Goal: Check status: Check status

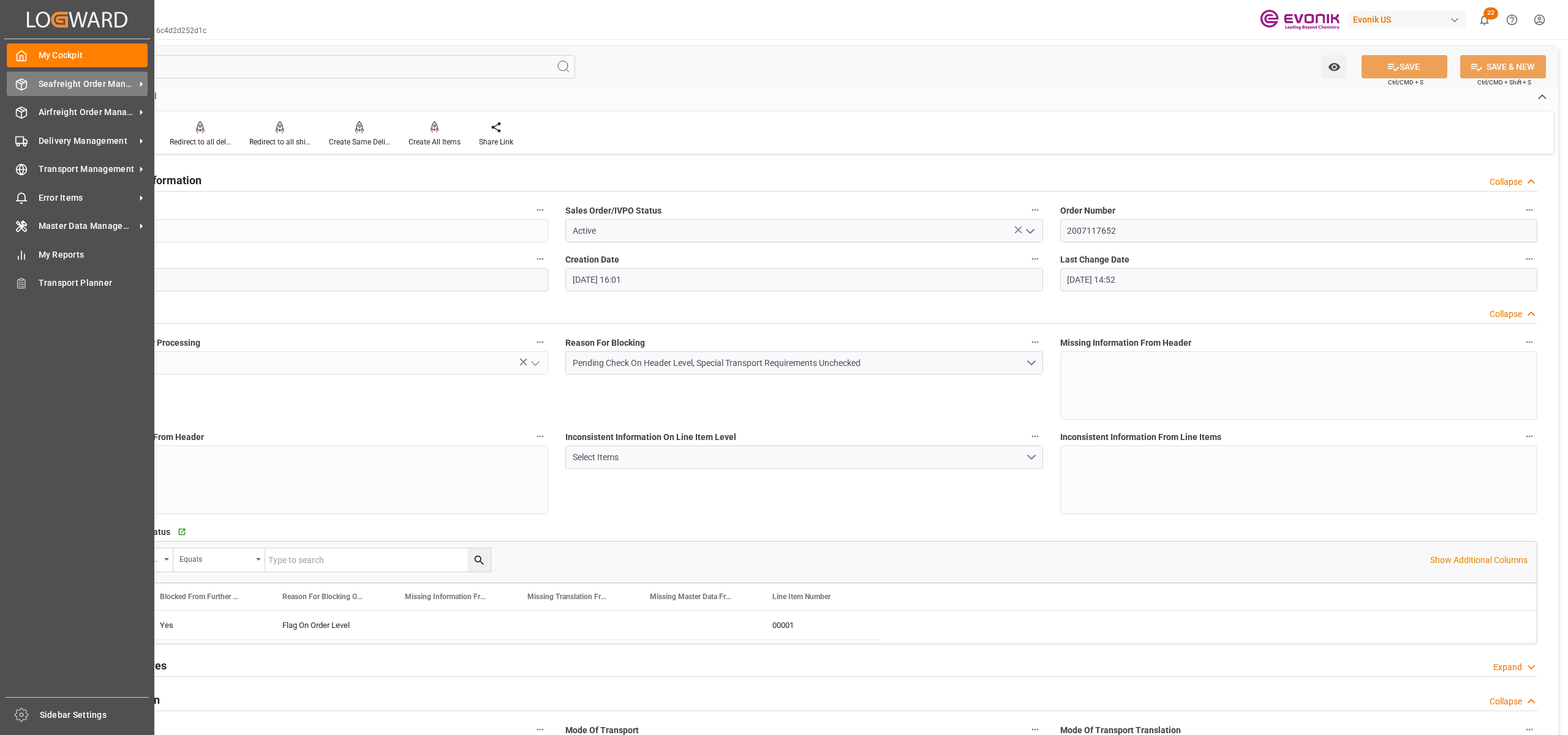
scroll to position [1360, 0]
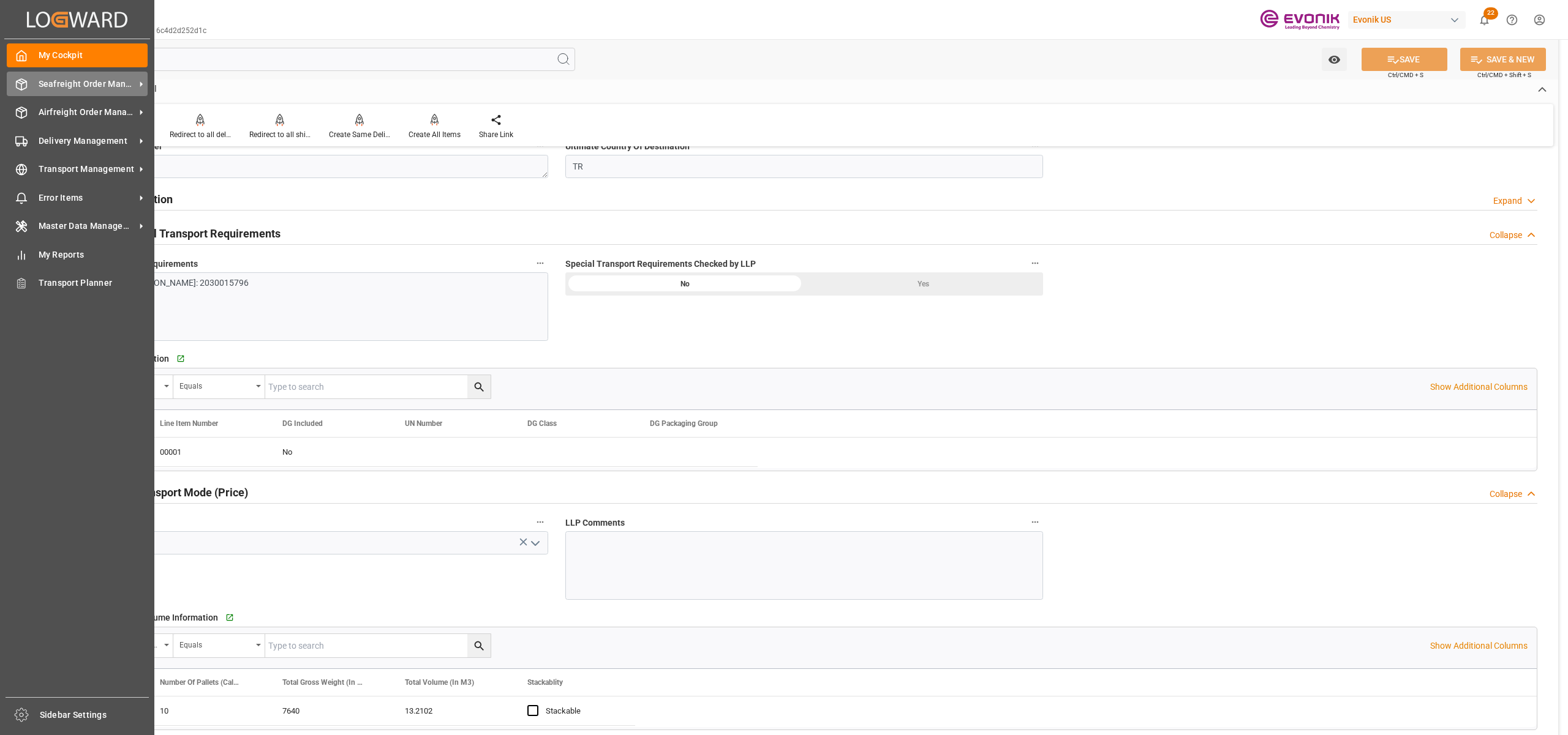
click at [65, 91] on div "Seafreight Order Management Seafreight Order Management" at bounding box center [77, 82] width 141 height 23
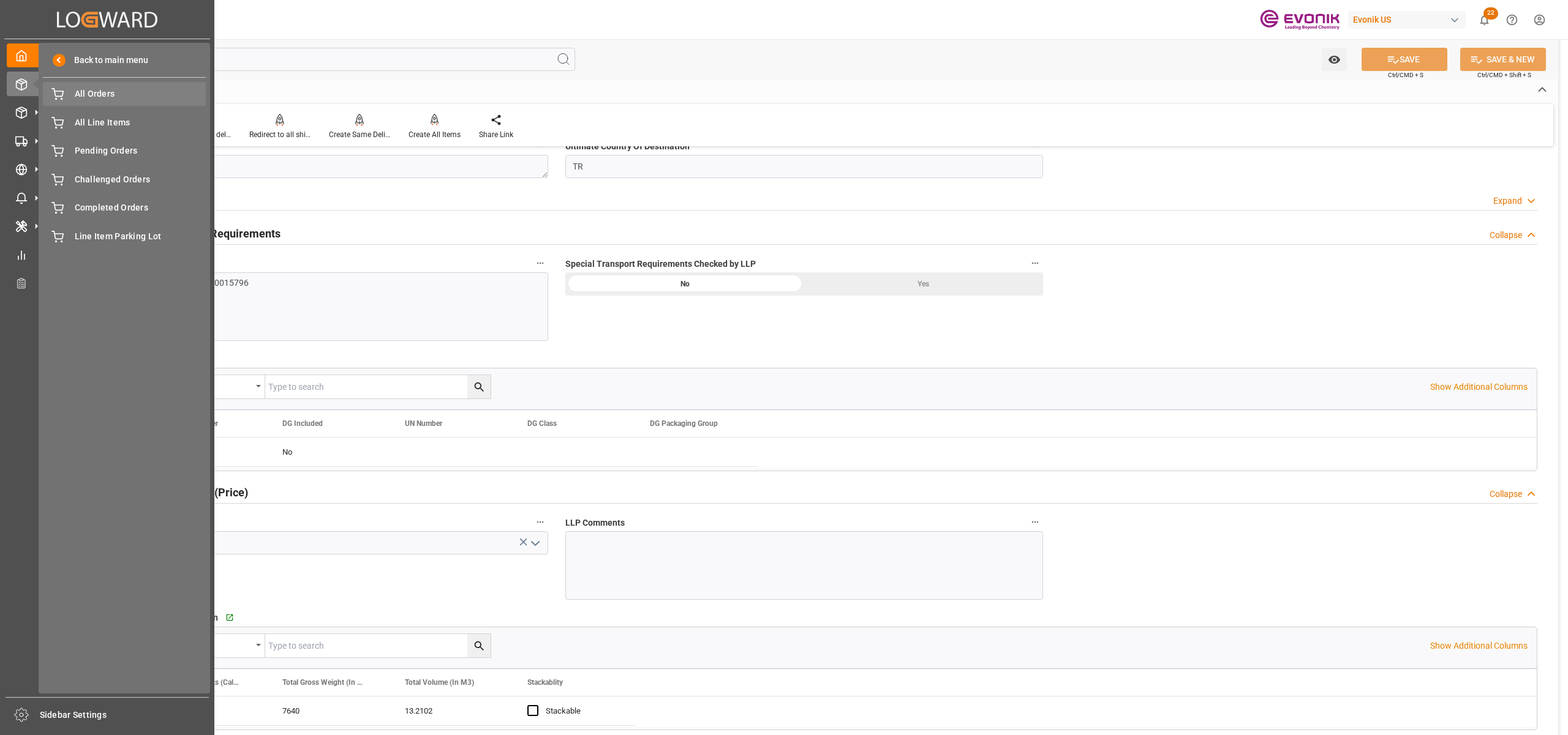
click at [109, 99] on span "All Orders" at bounding box center [141, 94] width 132 height 13
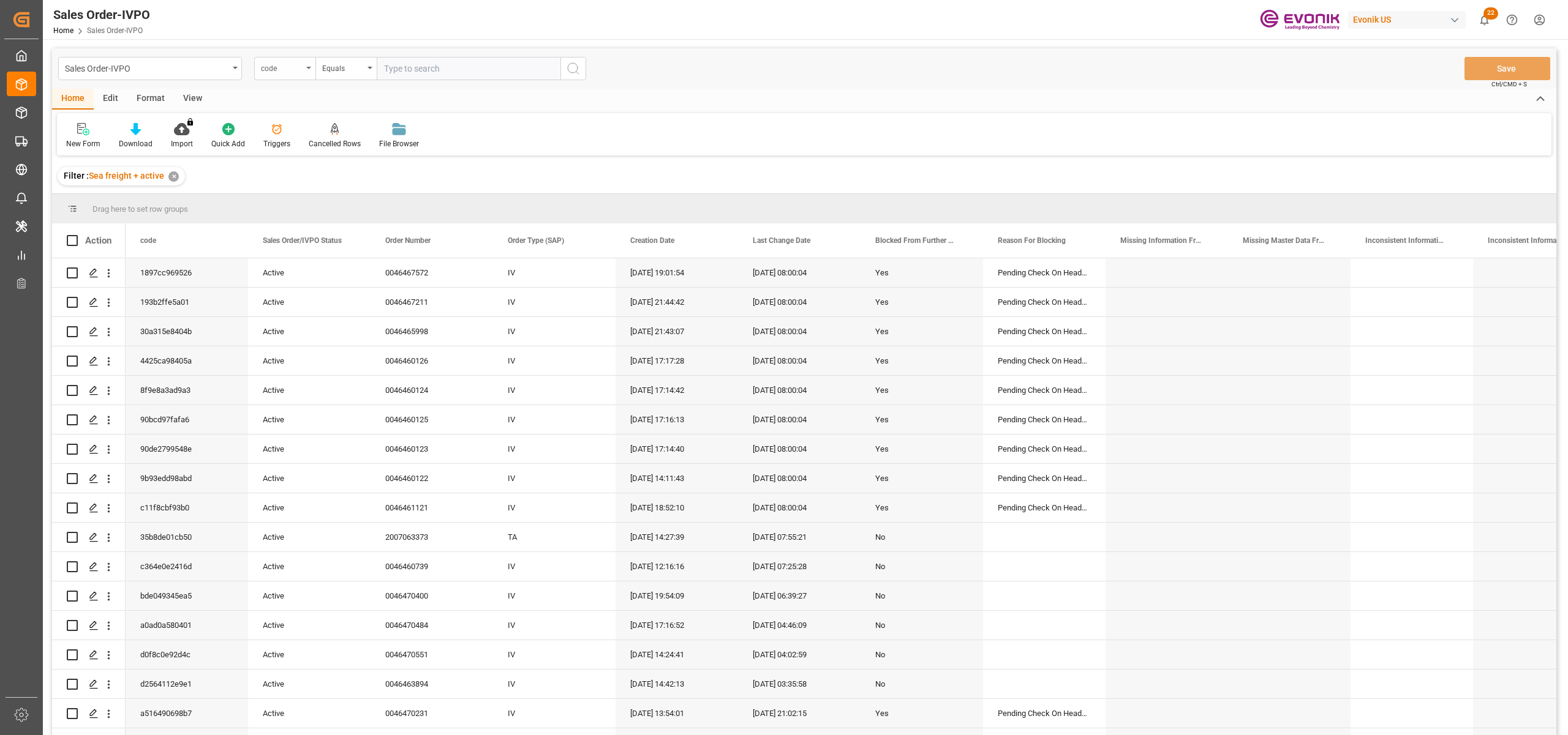
click at [289, 67] on div "code" at bounding box center [282, 66] width 41 height 14
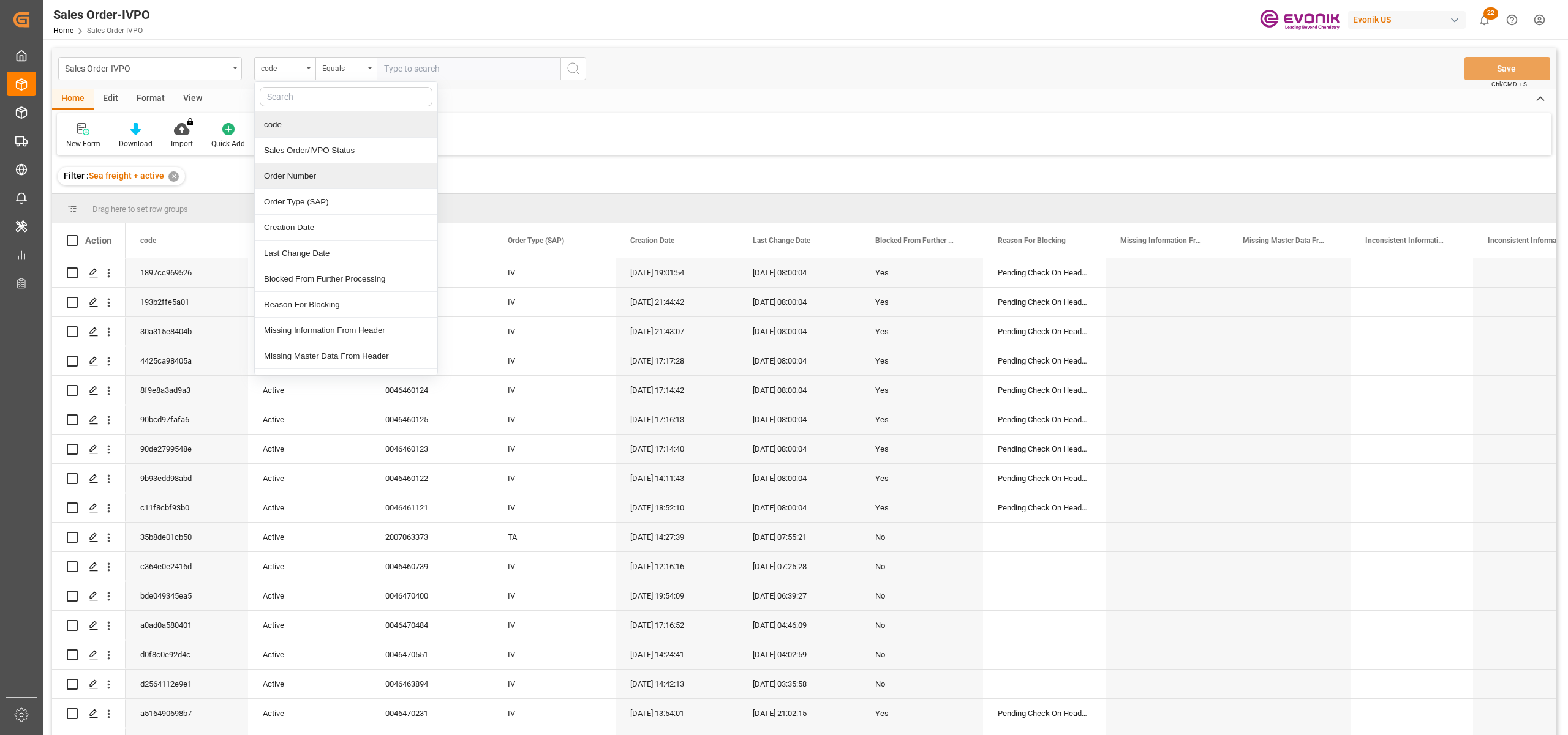
click at [318, 175] on div "Order Number" at bounding box center [346, 176] width 183 height 25
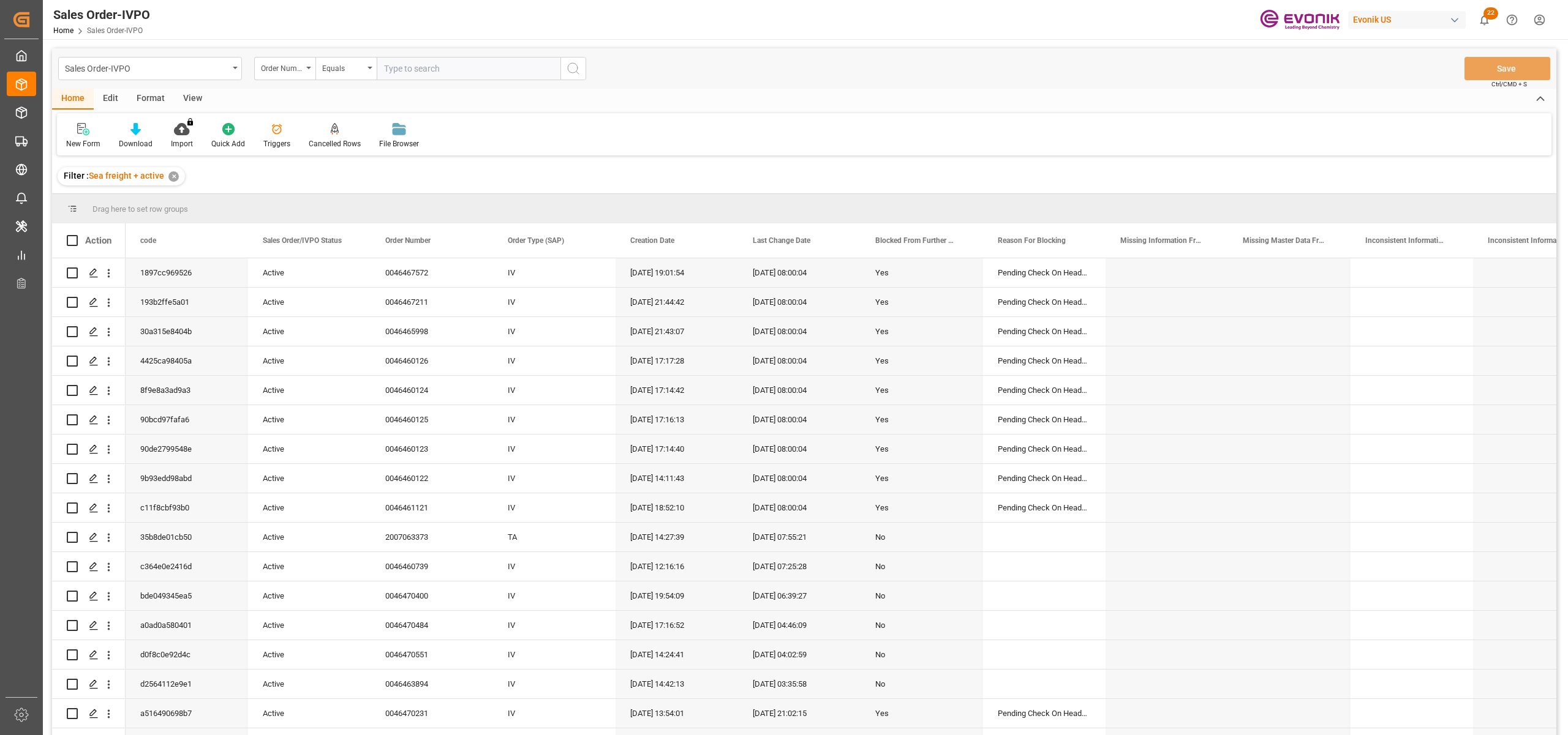
click at [415, 63] on input "text" at bounding box center [468, 68] width 184 height 23
paste input "0046469528"
type input "0046469528"
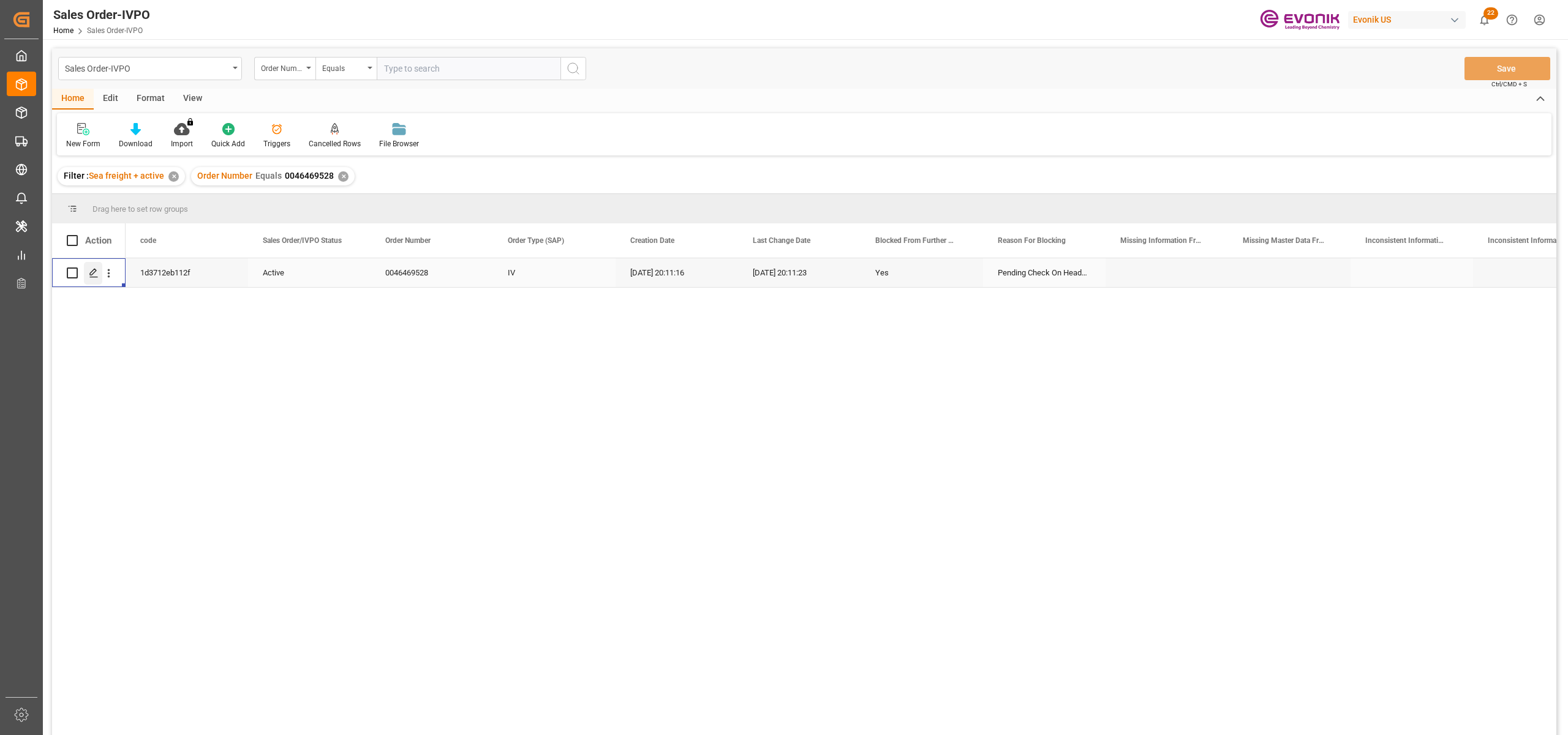
click at [99, 270] on div "Press SPACE to select this row." at bounding box center [94, 273] width 19 height 22
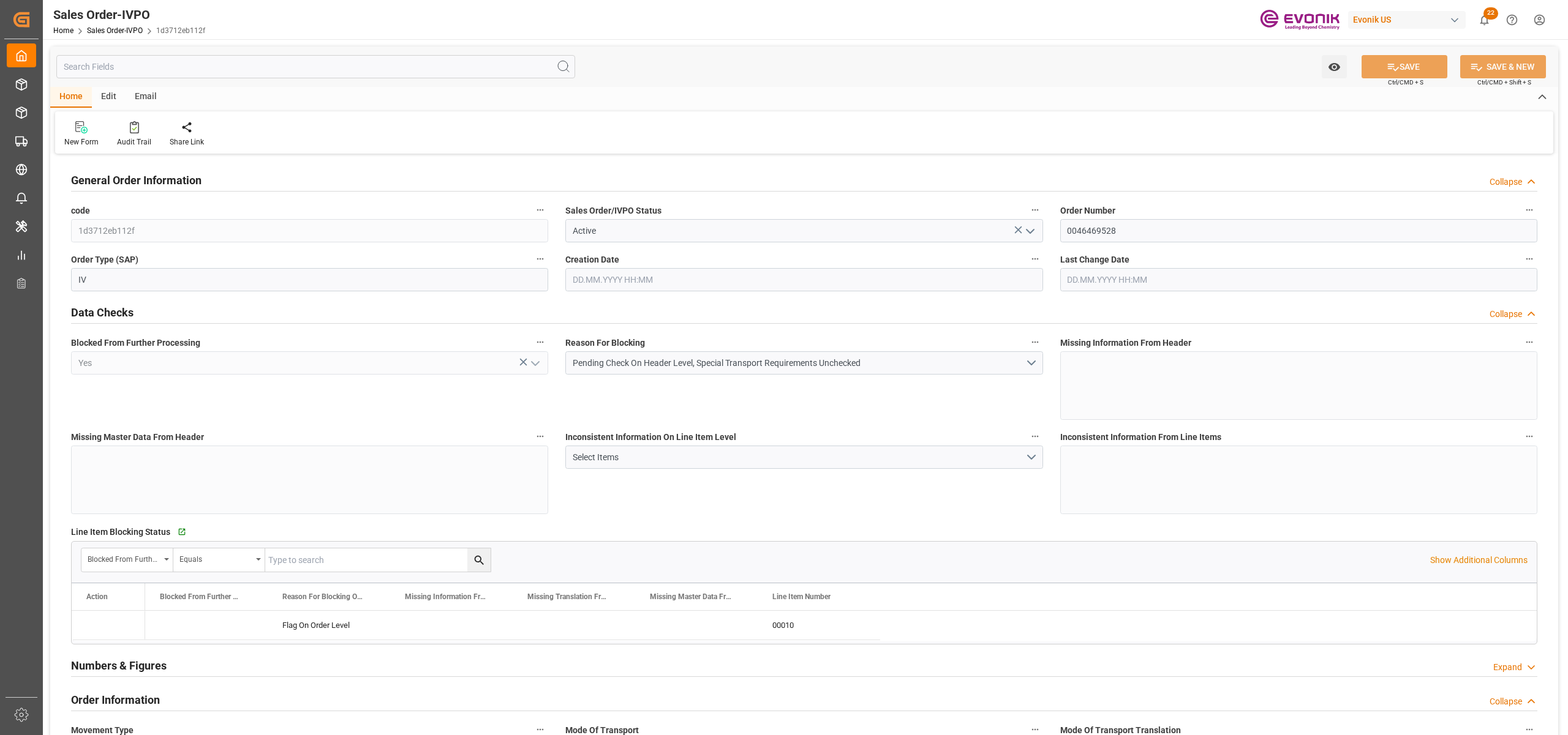
type input "KRPUS"
type input "0"
type input "1"
type input "16240"
type input "[DATE] 20:11"
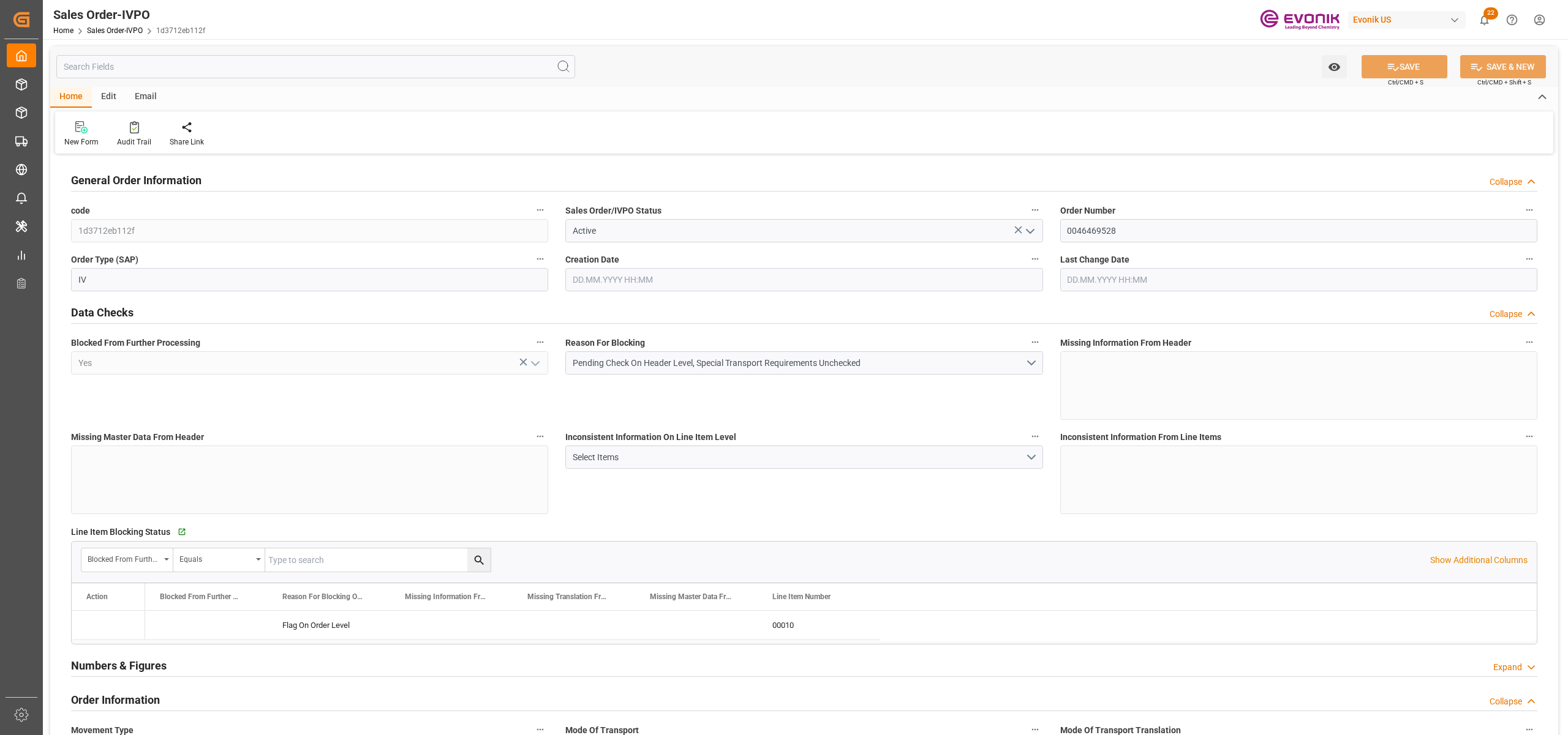
type input "[DATE] 20:11"
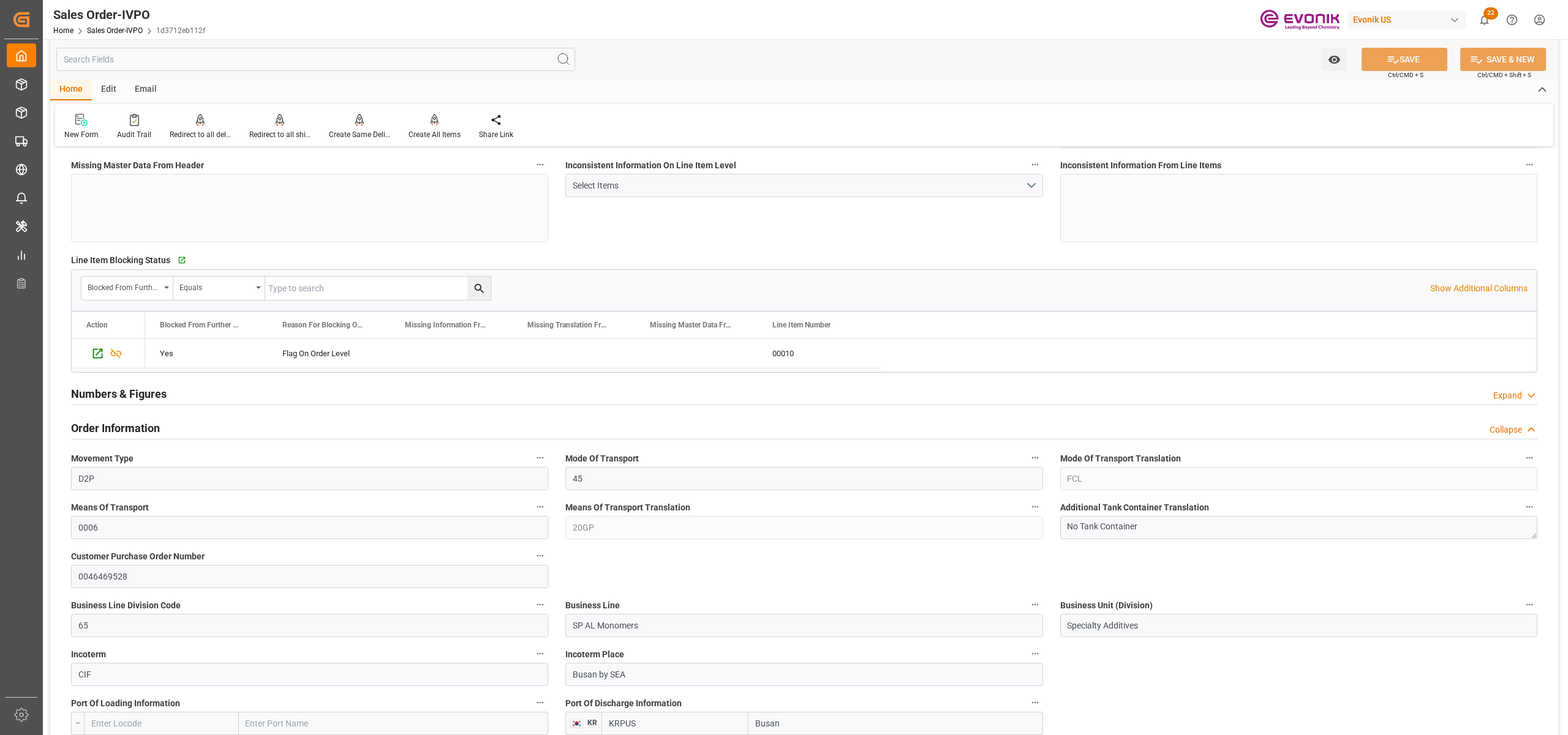
scroll to position [544, 0]
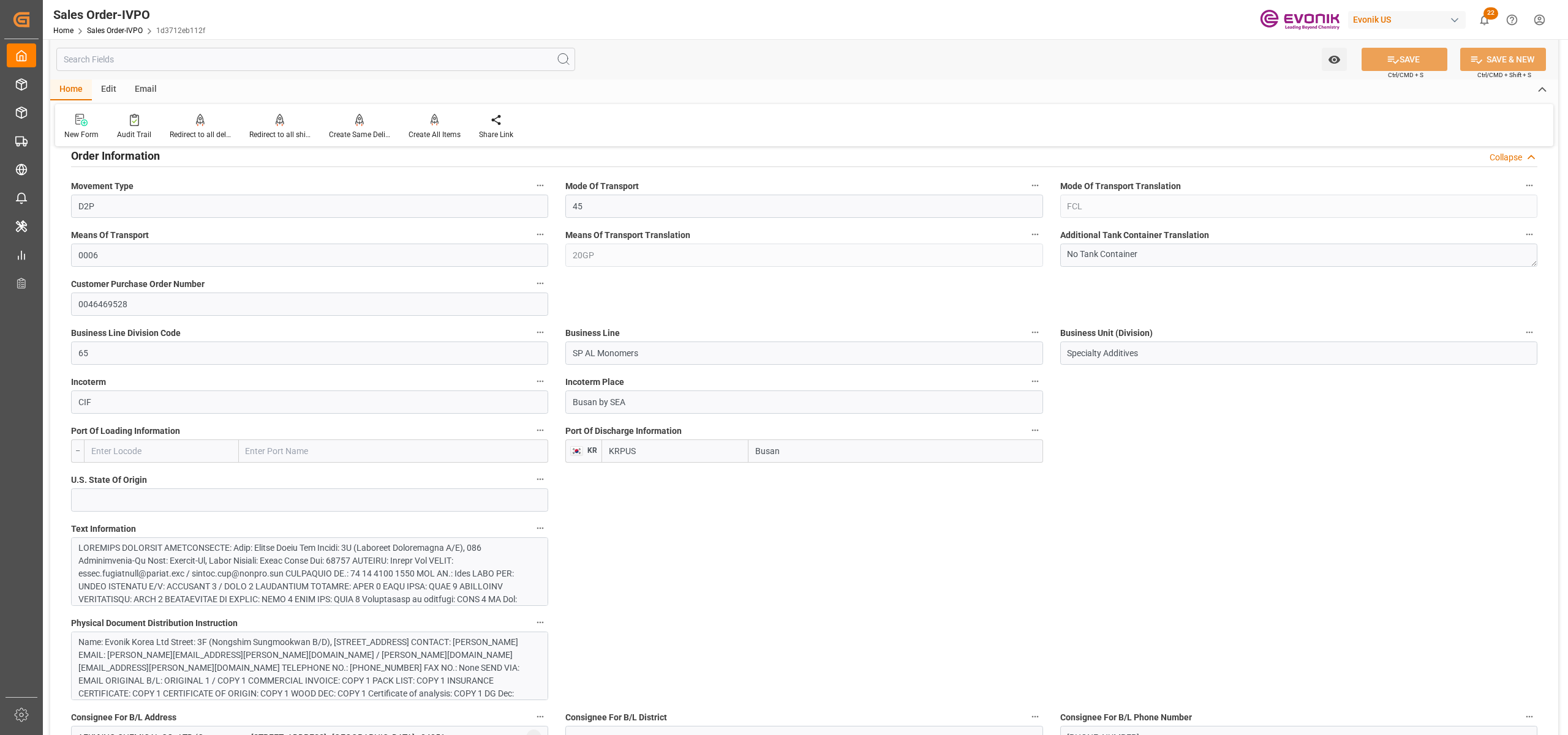
click at [435, 574] on div at bounding box center [303, 651] width 450 height 218
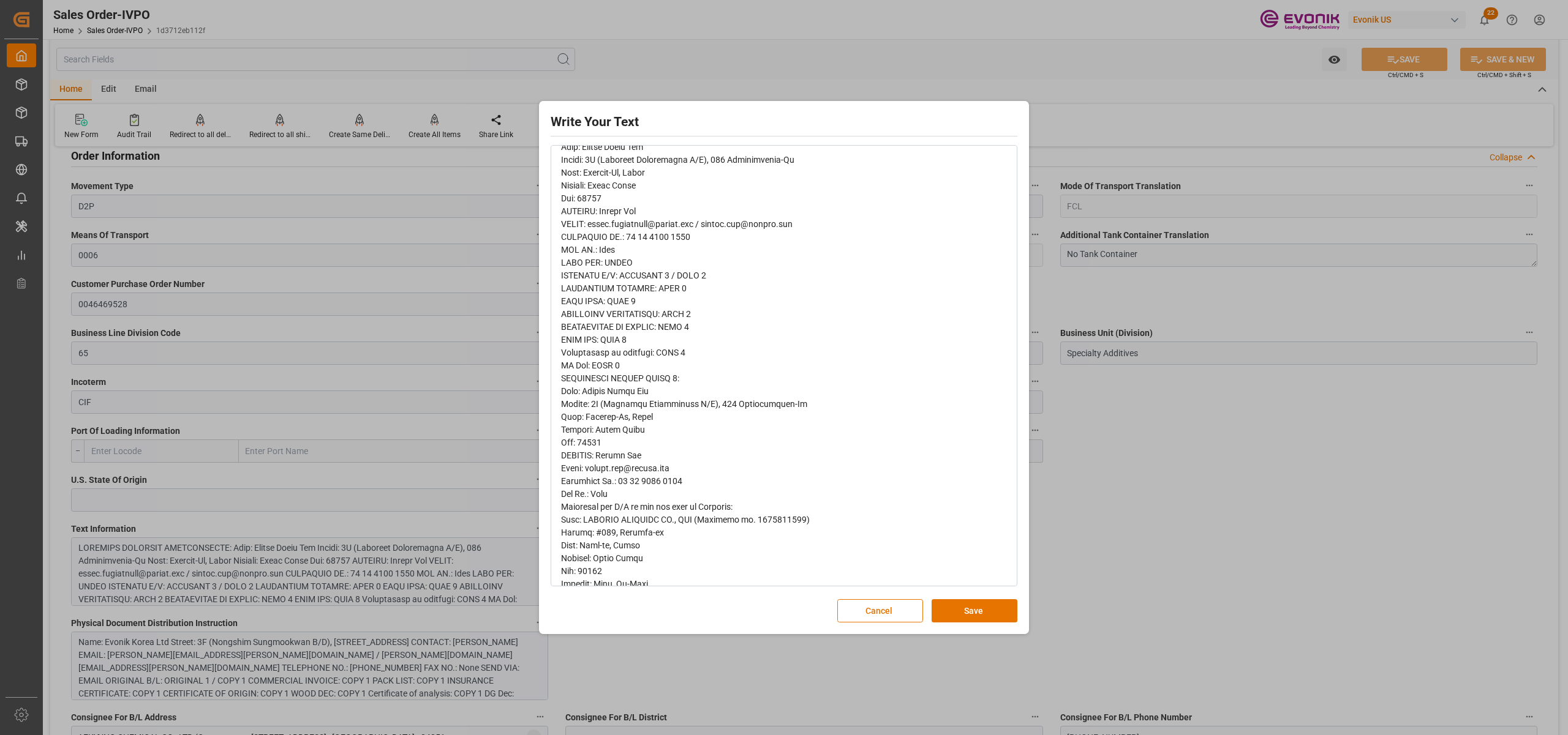
scroll to position [0, 0]
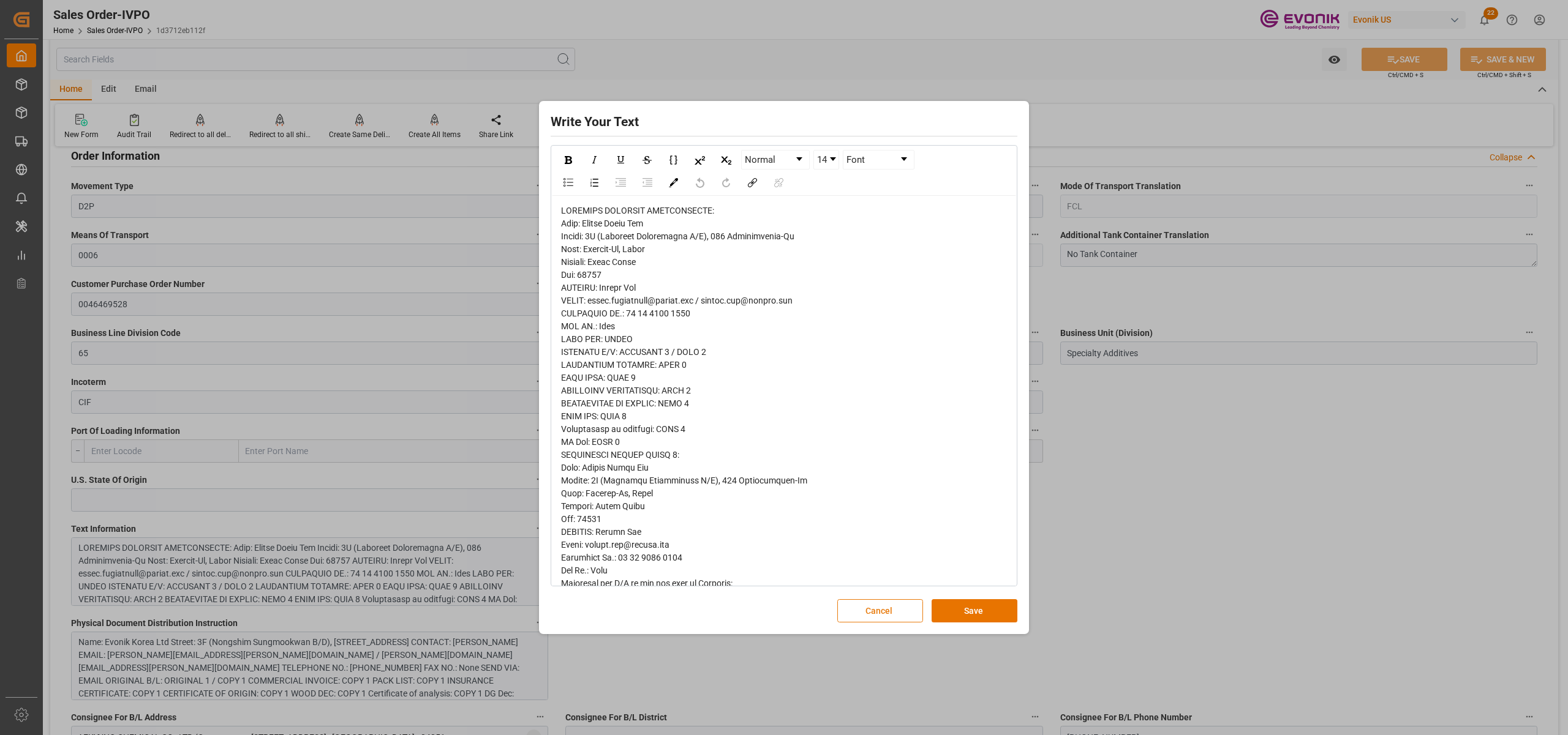
click at [872, 615] on button "Cancel" at bounding box center [880, 610] width 86 height 23
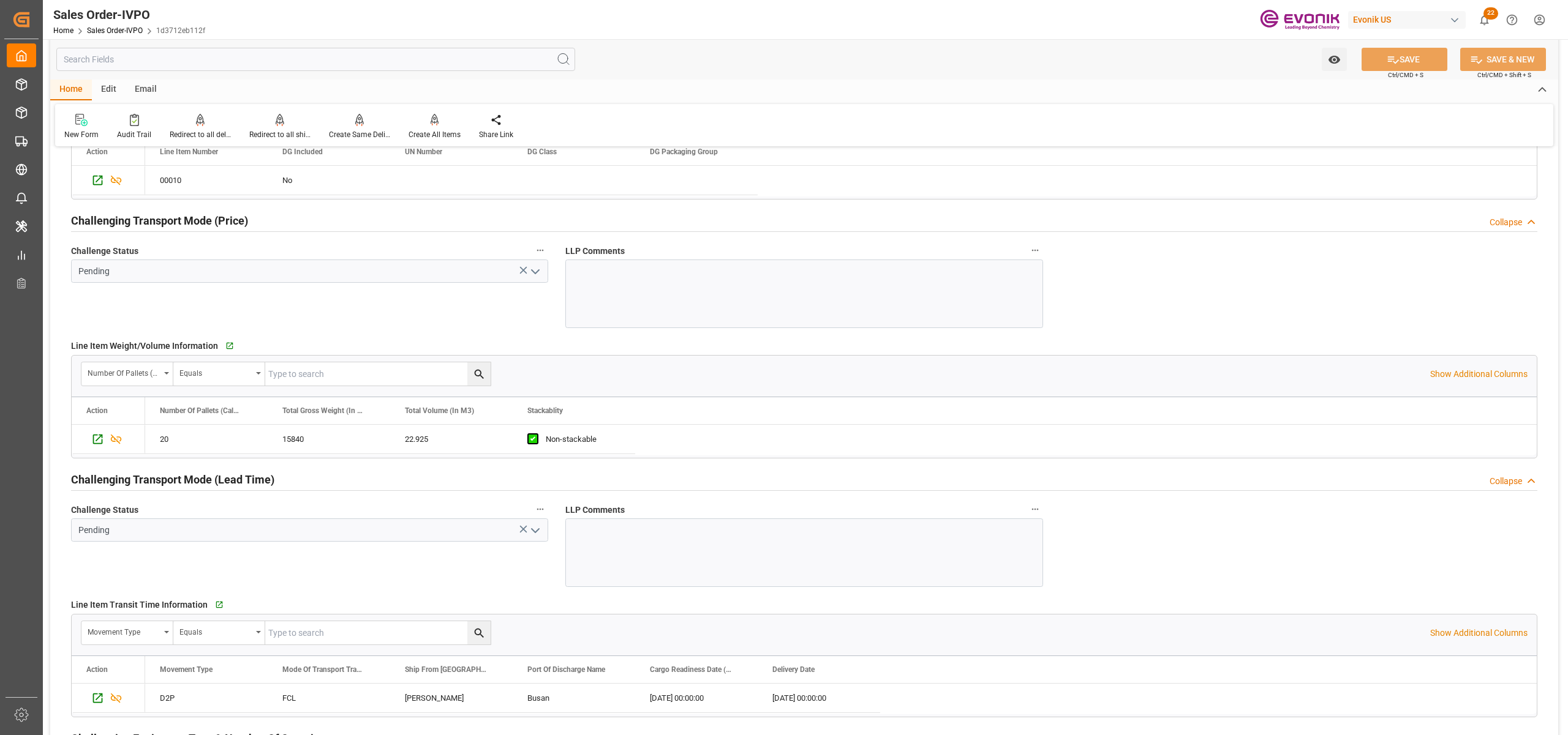
scroll to position [544, 0]
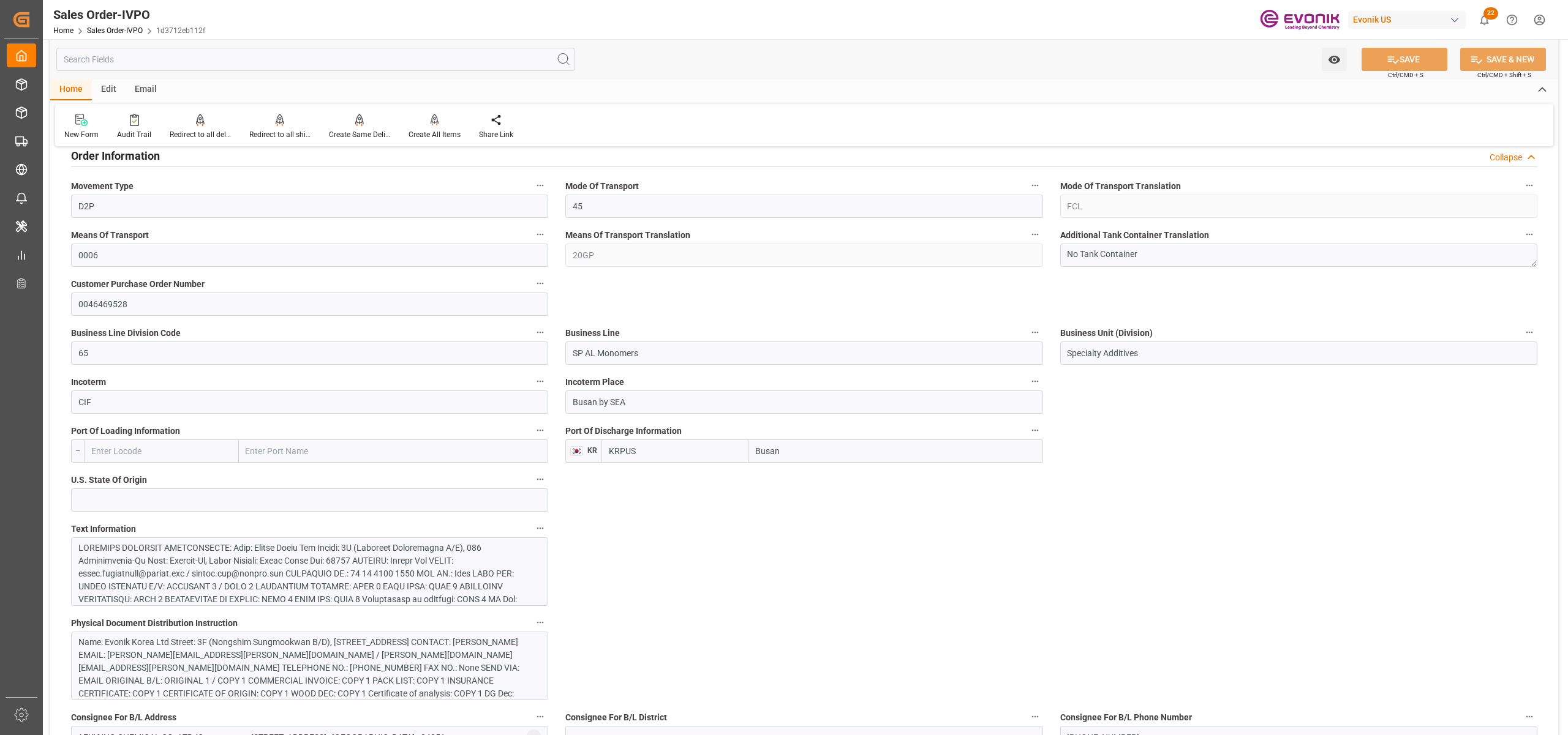
click at [278, 551] on div at bounding box center [303, 651] width 450 height 218
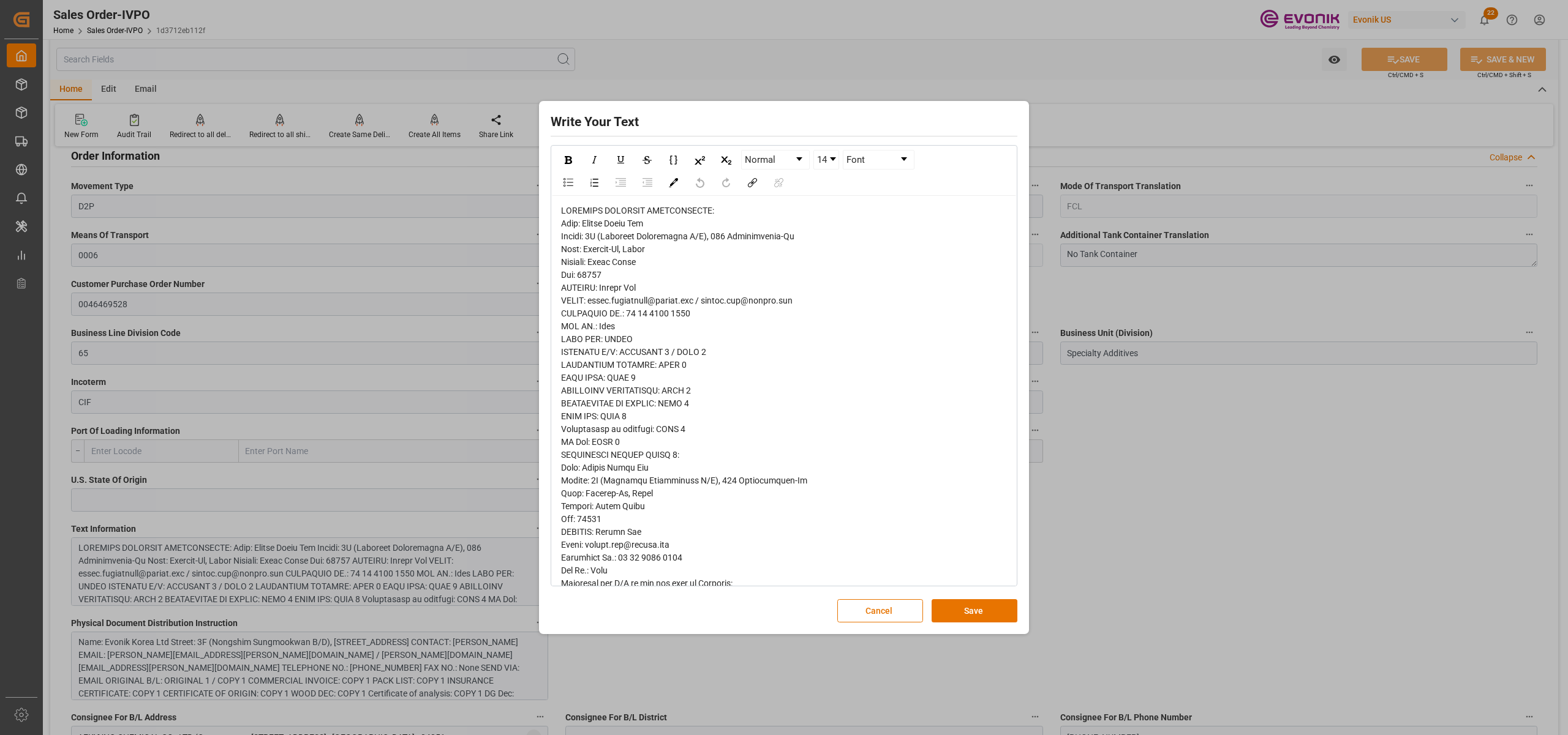
scroll to position [348, 0]
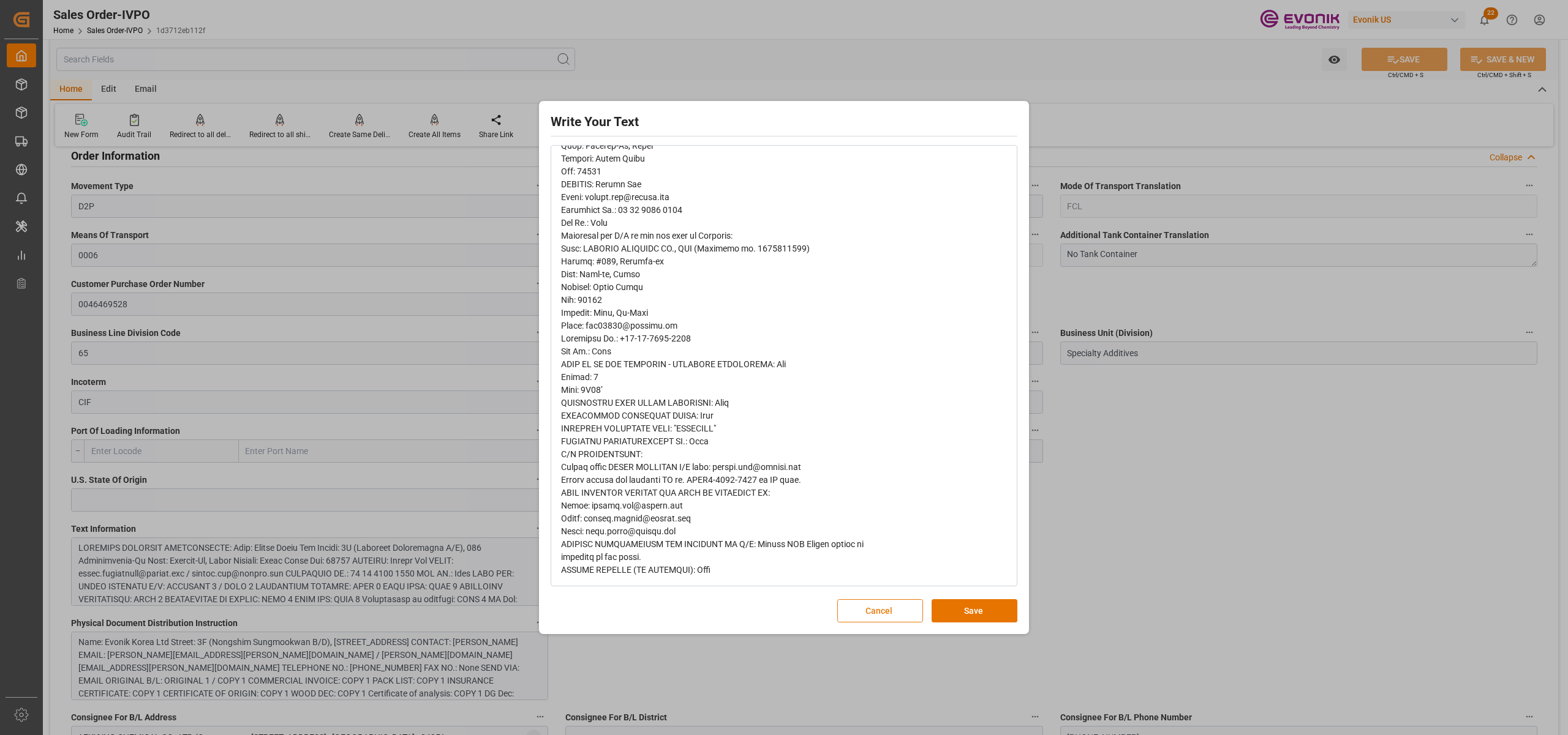
click at [869, 612] on button "Cancel" at bounding box center [880, 610] width 86 height 23
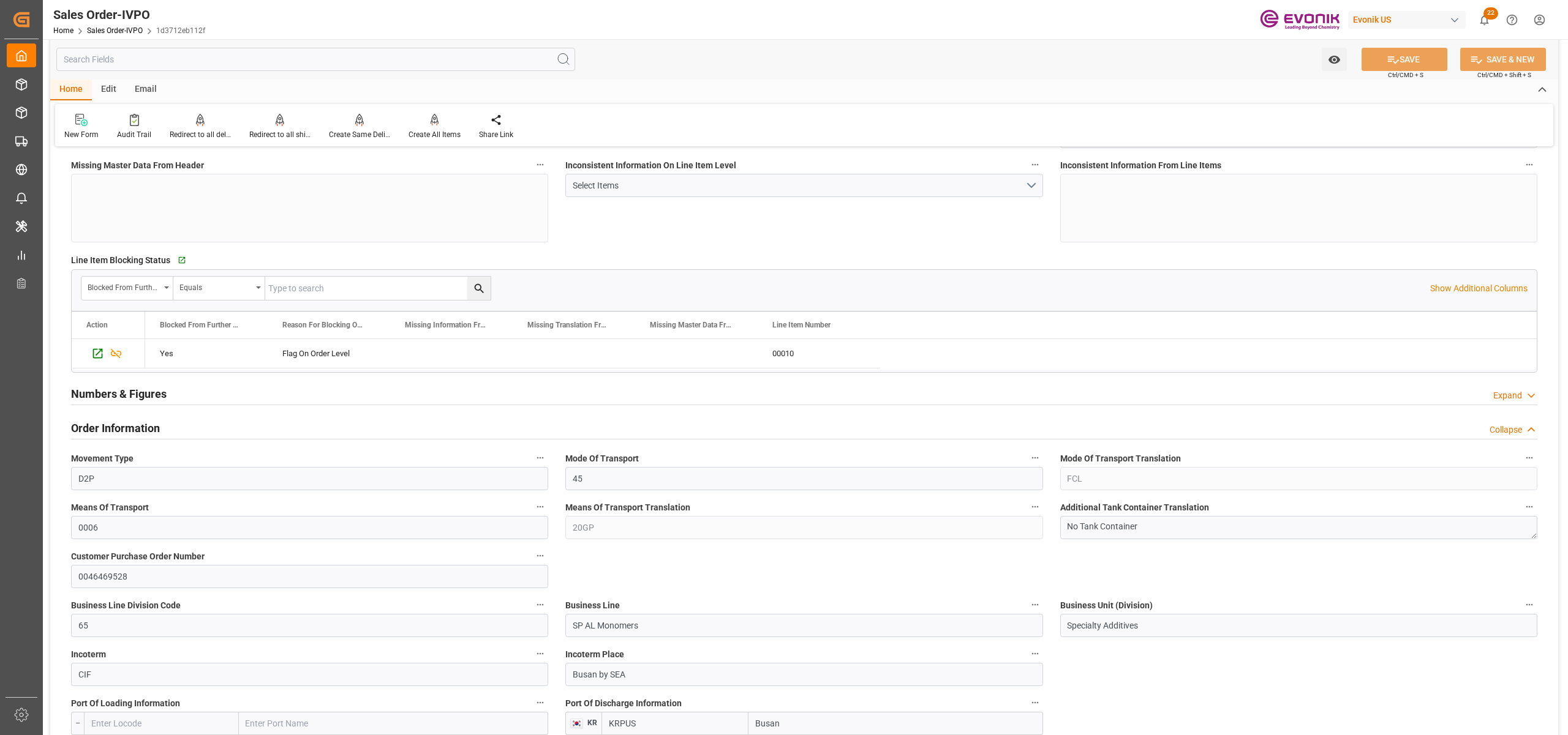
scroll to position [544, 0]
